Goal: Information Seeking & Learning: Learn about a topic

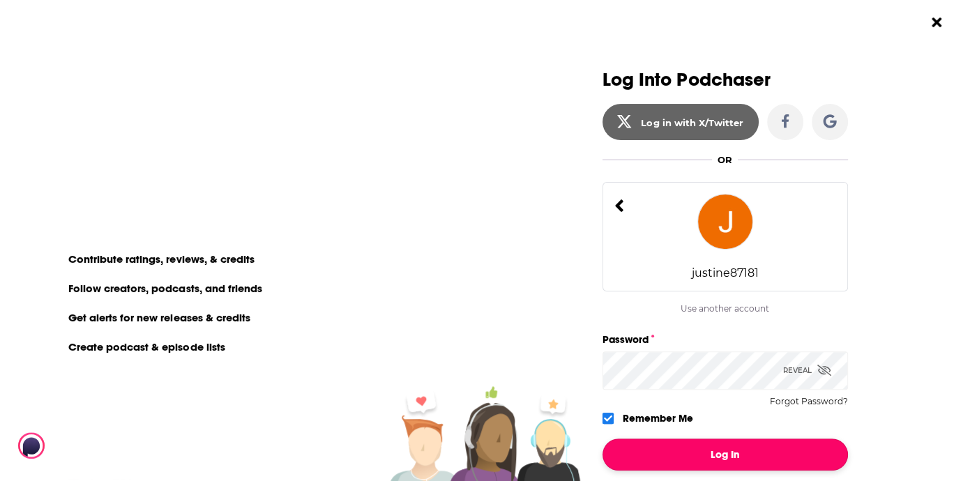
click at [734, 464] on button "Log In" at bounding box center [724, 454] width 245 height 32
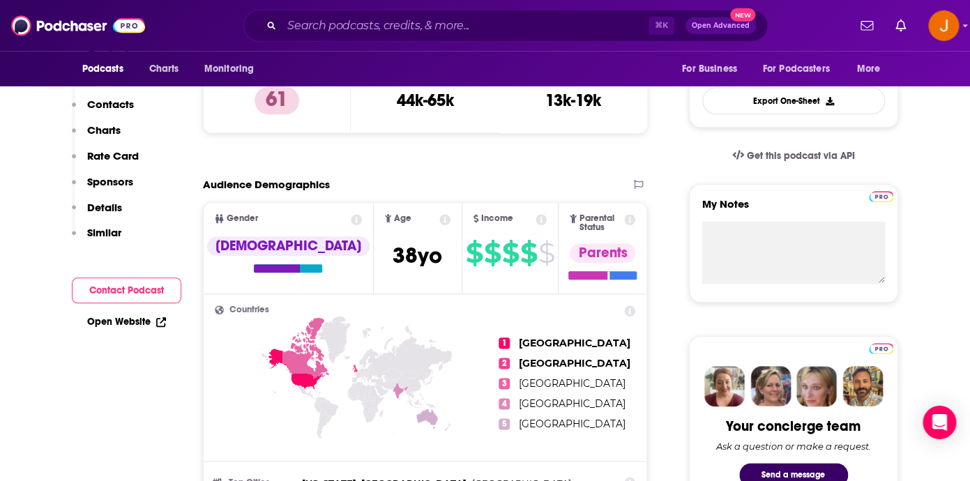
scroll to position [597, 0]
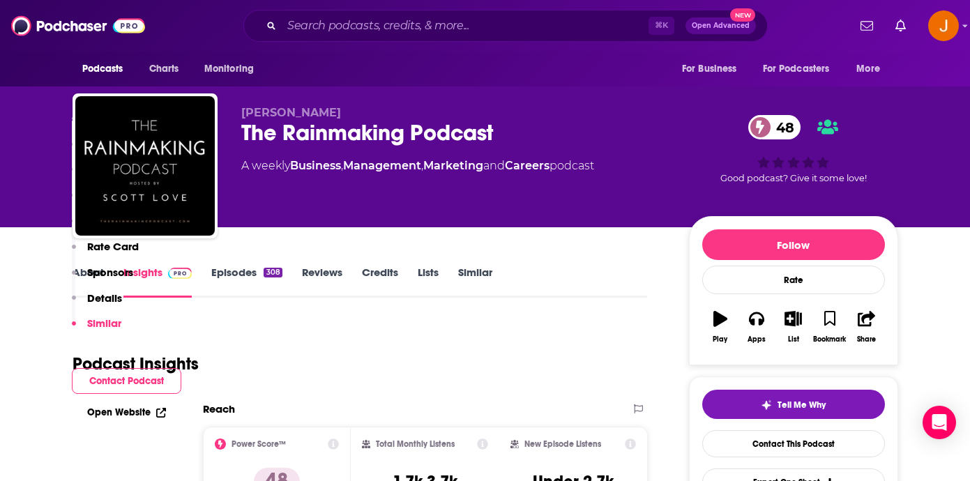
scroll to position [2385, 0]
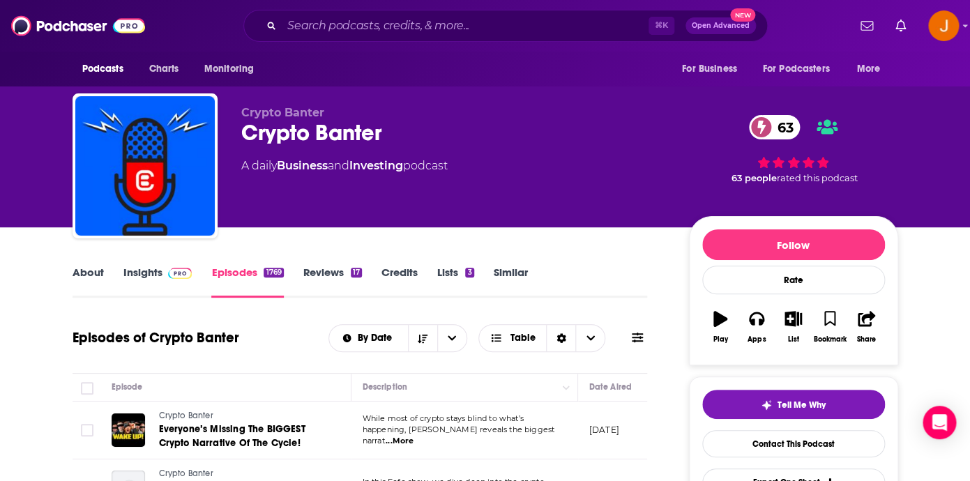
scroll to position [10, 0]
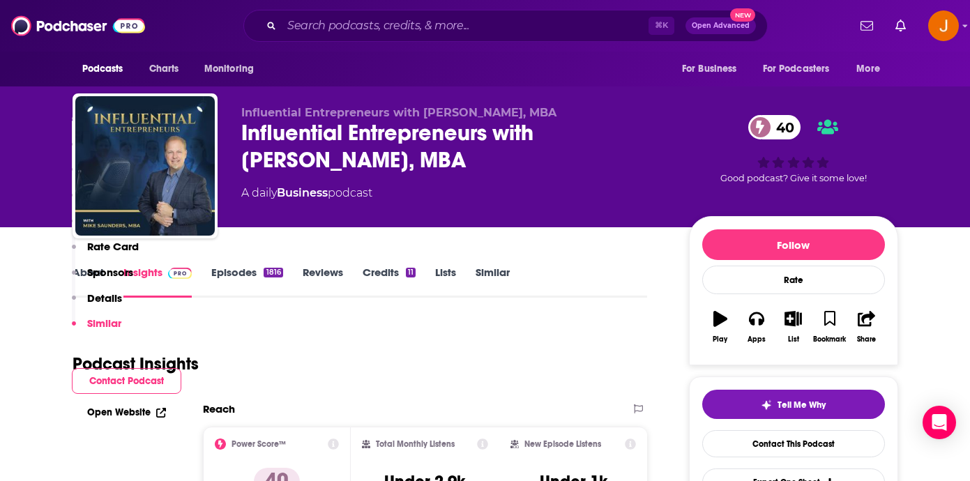
scroll to position [4056, 0]
